Goal: Check status: Check status

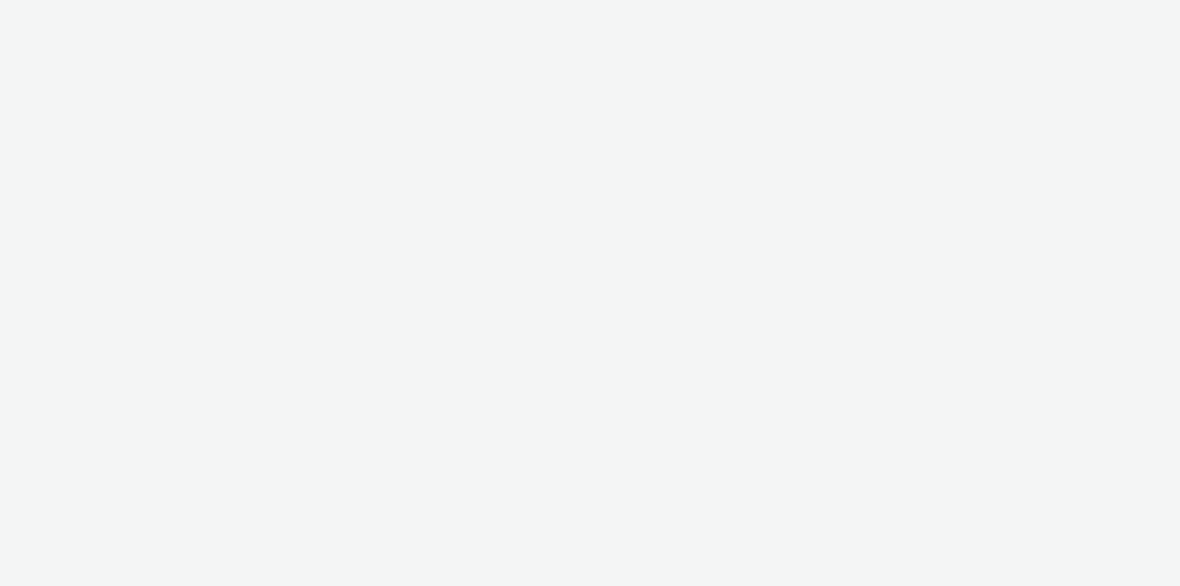
select select "11a7df10-284f-415c-b52a-427acf4c31ae"
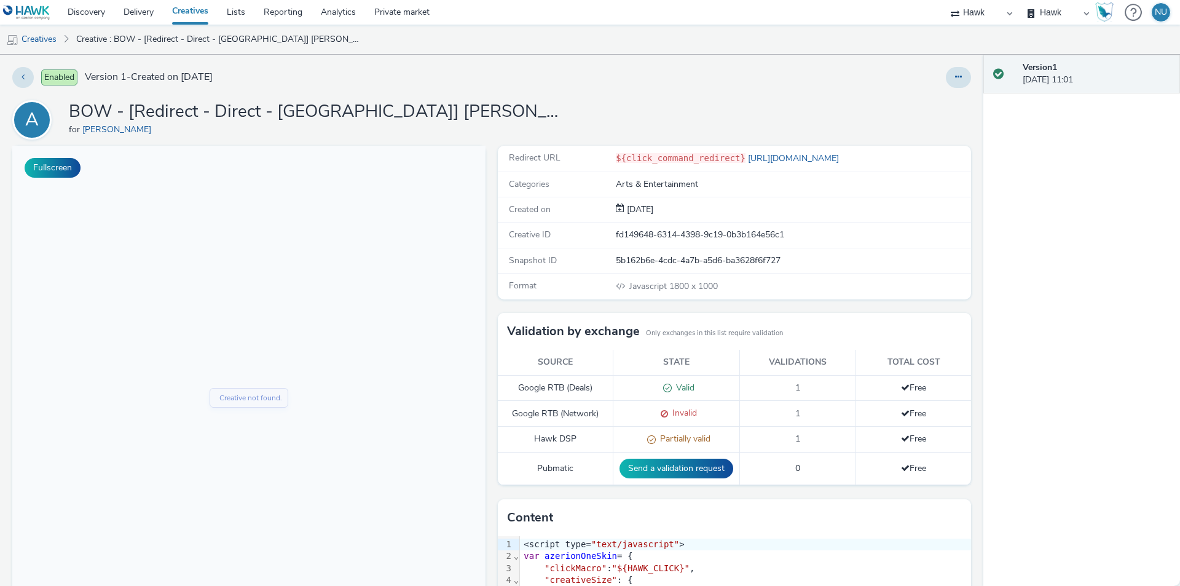
click at [746, 35] on ul "Creatives Creative : BOW - [Redirect - Direct - [GEOGRAPHIC_DATA]] [PERSON_NAME…" at bounding box center [590, 40] width 1180 height 30
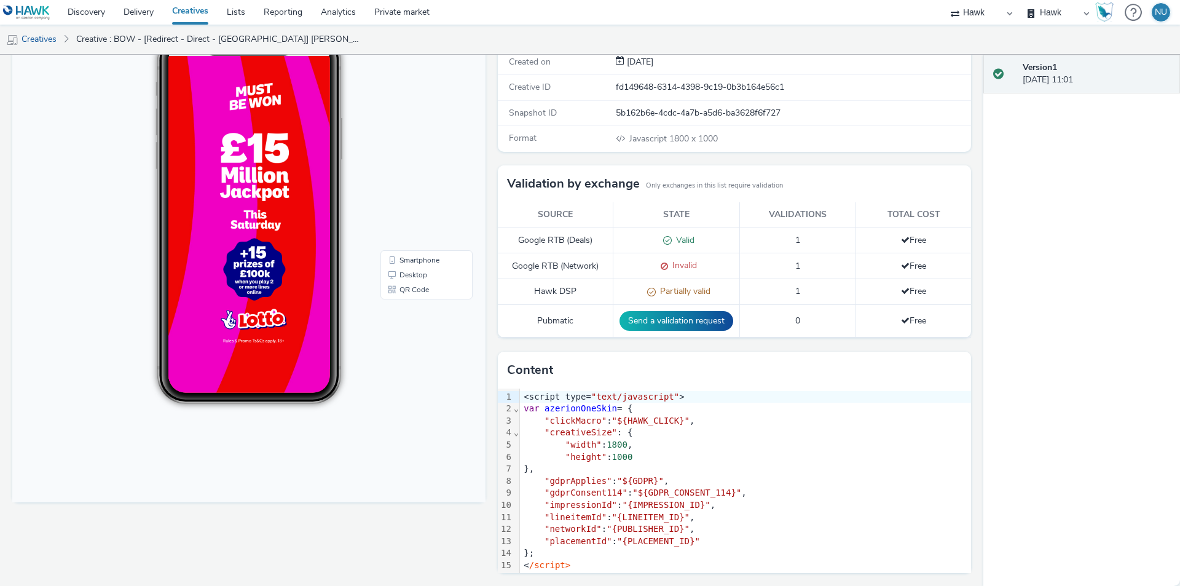
scroll to position [86, 0]
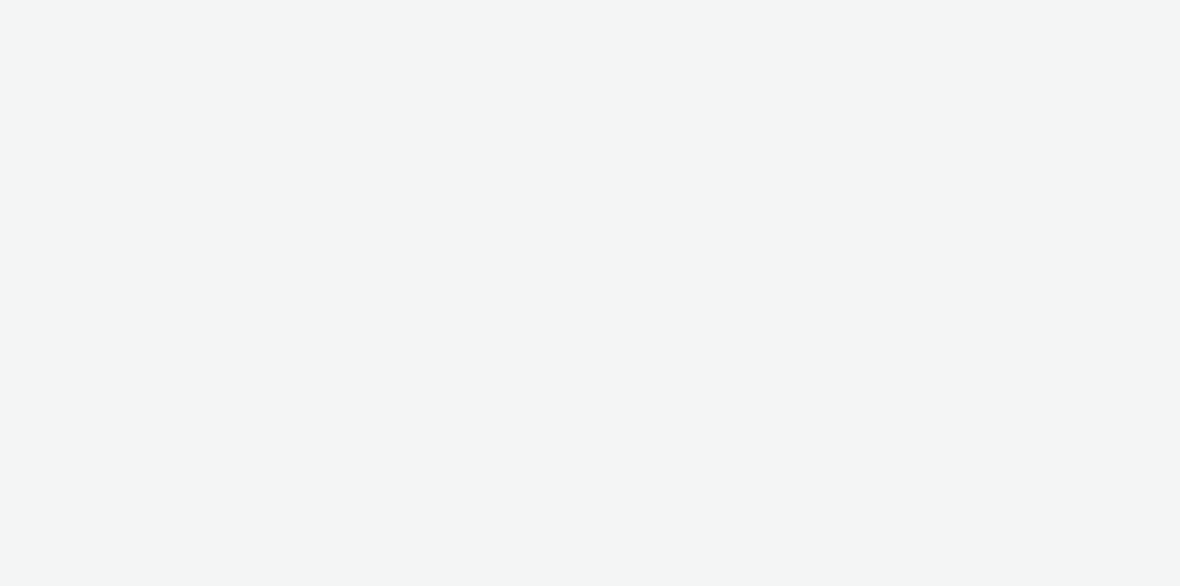
select select "11a7df10-284f-415c-b52a-427acf4c31ae"
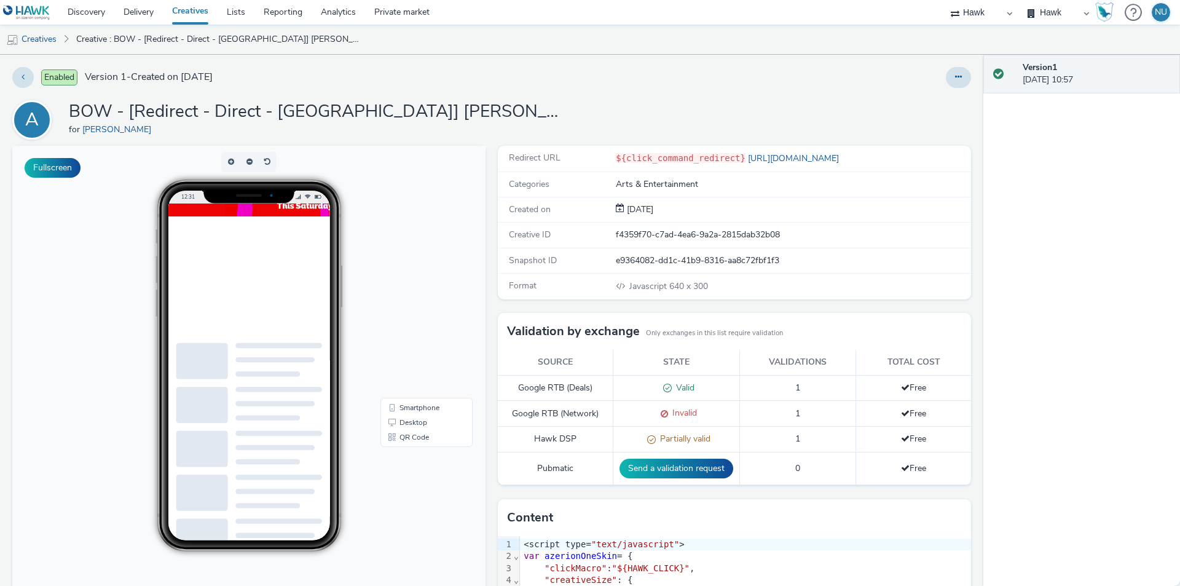
click at [645, 95] on div "Enabled Version 1 - Created on 09 September 2025 A BOW - [Redirect - Direct - U…" at bounding box center [491, 320] width 983 height 531
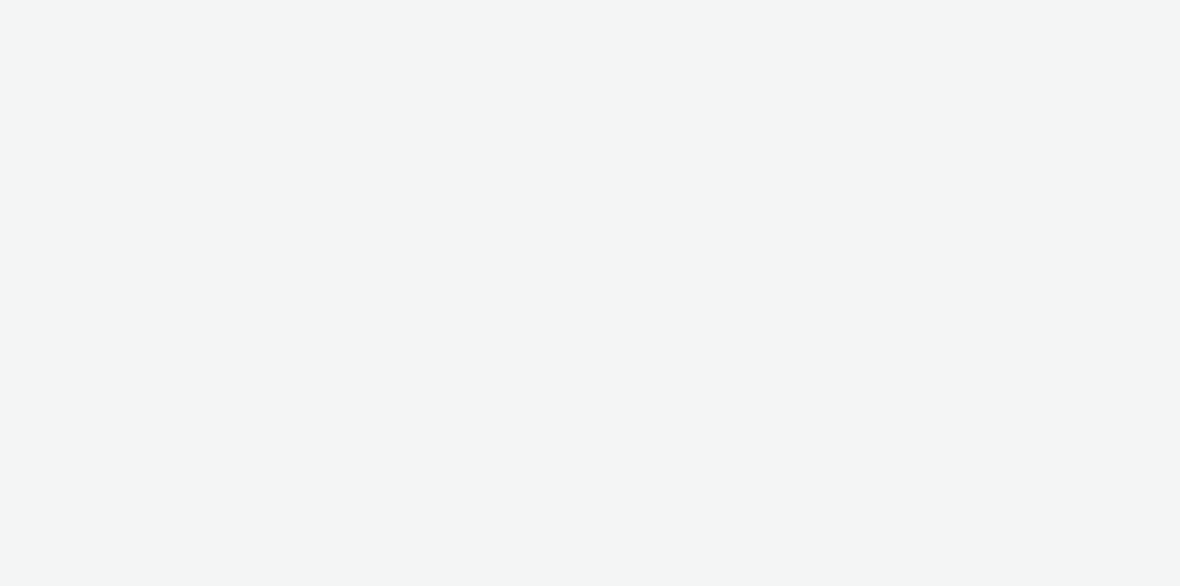
select select "11a7df10-284f-415c-b52a-427acf4c31ae"
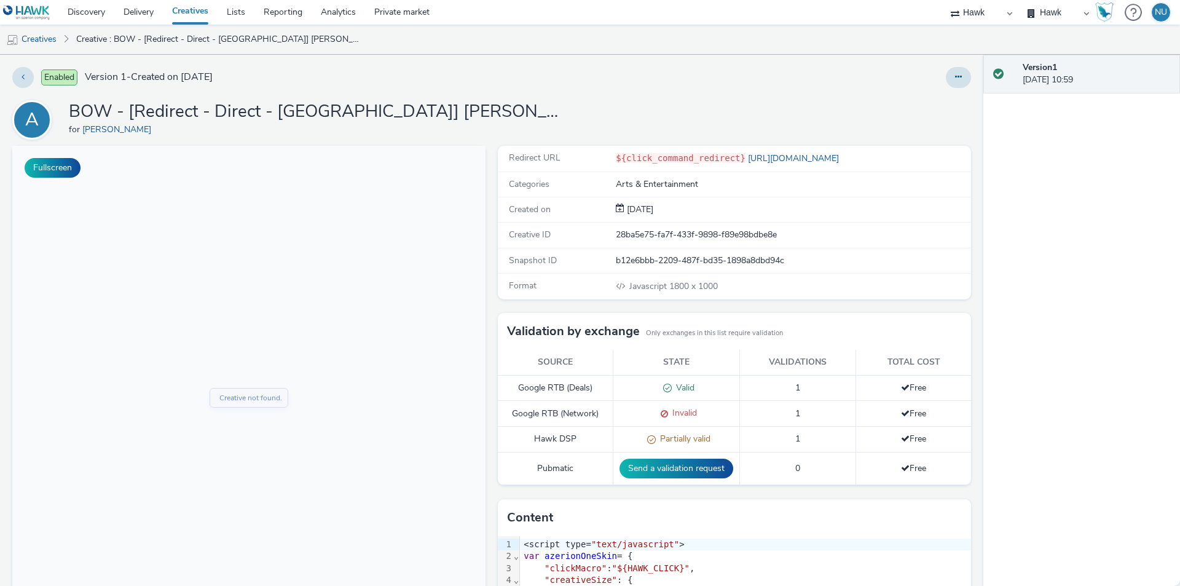
click at [558, 58] on div "Enabled Version 1 - Created on 09 September 2025 A BOW - [Redirect - Direct - U…" at bounding box center [491, 320] width 983 height 531
